Goal: Task Accomplishment & Management: Complete application form

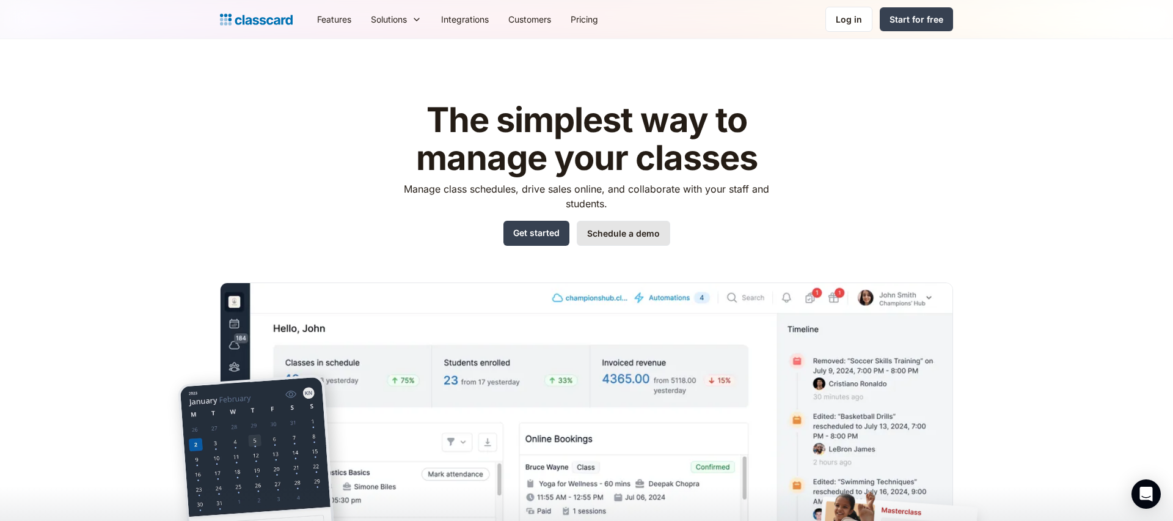
click at [616, 236] on link "Schedule a demo" at bounding box center [623, 233] width 93 height 25
